Goal: Find specific page/section: Find specific page/section

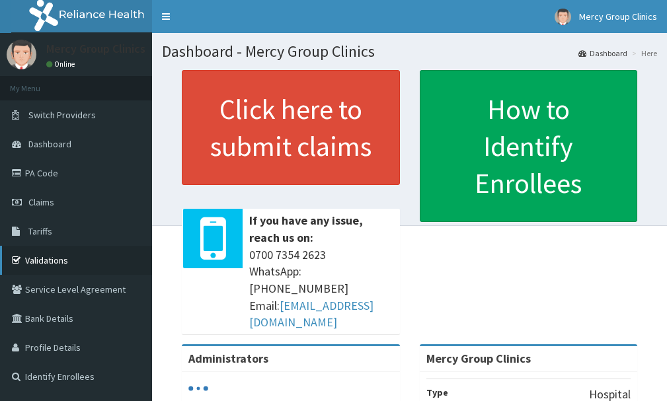
click at [51, 251] on link "Validations" at bounding box center [76, 260] width 152 height 29
click at [56, 249] on link "Validations" at bounding box center [76, 260] width 152 height 29
